Goal: Information Seeking & Learning: Learn about a topic

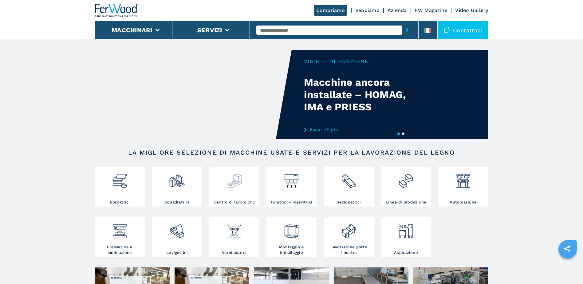
click at [242, 176] on img at bounding box center [234, 178] width 16 height 21
drag, startPoint x: 152, startPoint y: 25, endPoint x: 185, endPoint y: 33, distance: 33.6
click at [152, 25] on li "Macchinari" at bounding box center [134, 30] width 78 height 18
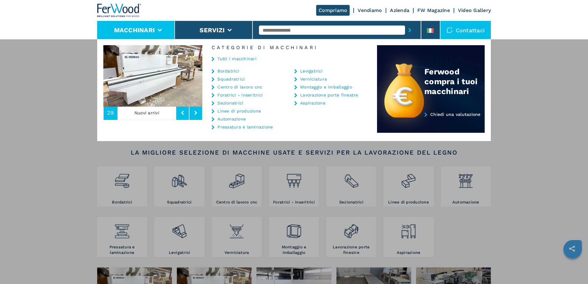
click at [228, 57] on link "Tutti i macchinari" at bounding box center [236, 59] width 39 height 4
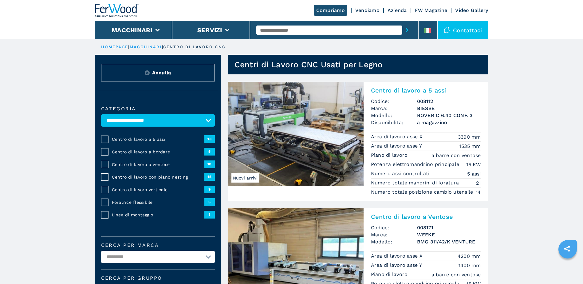
click at [146, 47] on link "macchinari" at bounding box center [146, 47] width 32 height 5
click at [149, 47] on link "macchinari" at bounding box center [146, 47] width 32 height 5
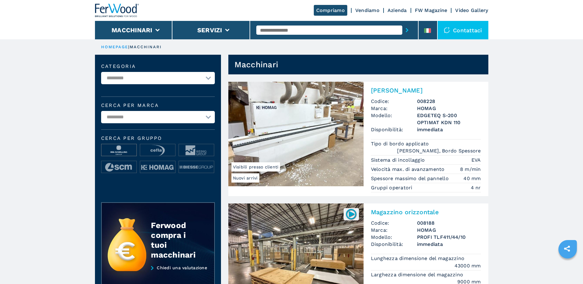
click at [121, 150] on img at bounding box center [118, 150] width 35 height 12
